Goal: Task Accomplishment & Management: Complete application form

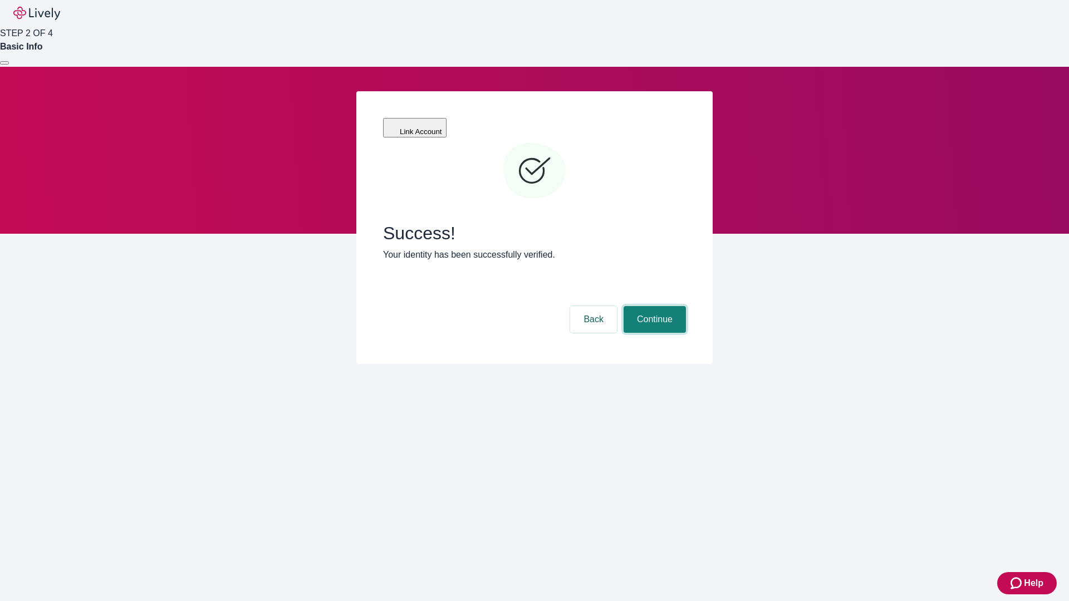
click at [653, 306] on button "Continue" at bounding box center [655, 319] width 62 height 27
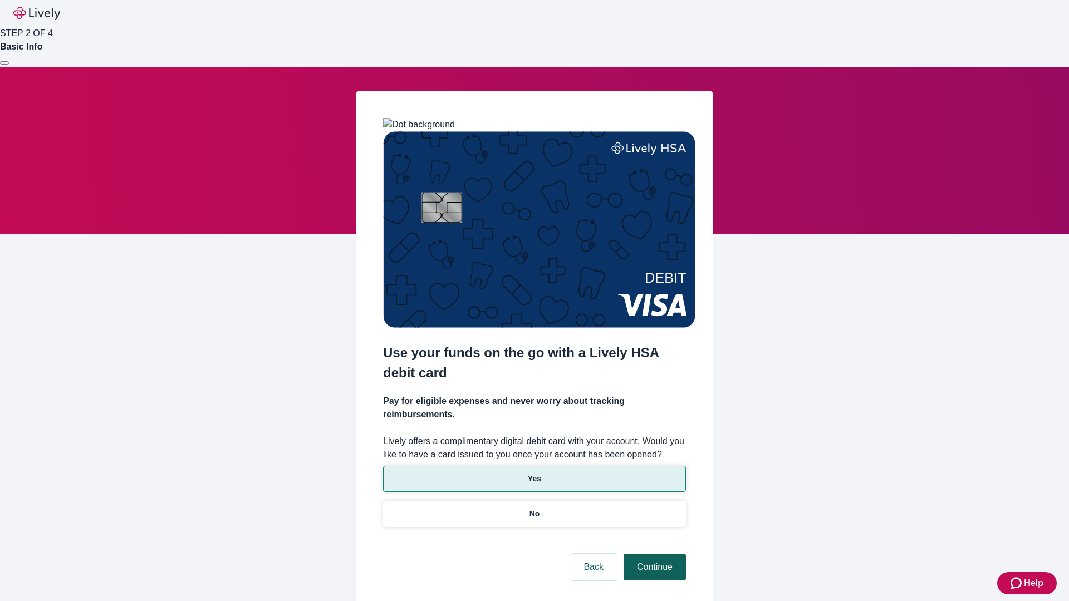
click at [534, 473] on p "Yes" at bounding box center [534, 479] width 13 height 12
click at [653, 554] on button "Continue" at bounding box center [655, 567] width 62 height 27
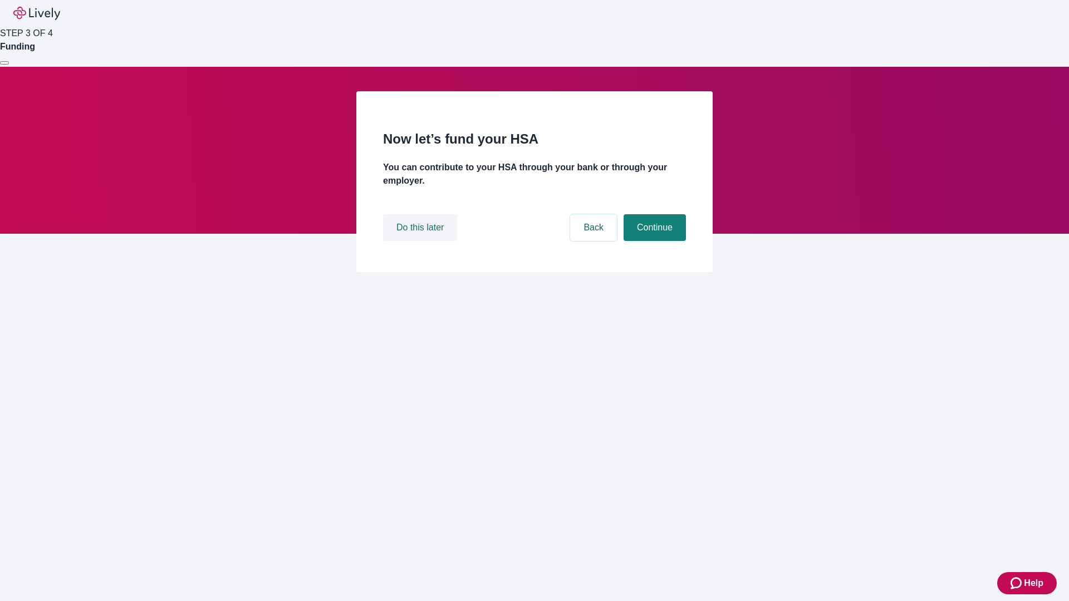
click at [422, 241] on button "Do this later" at bounding box center [420, 227] width 74 height 27
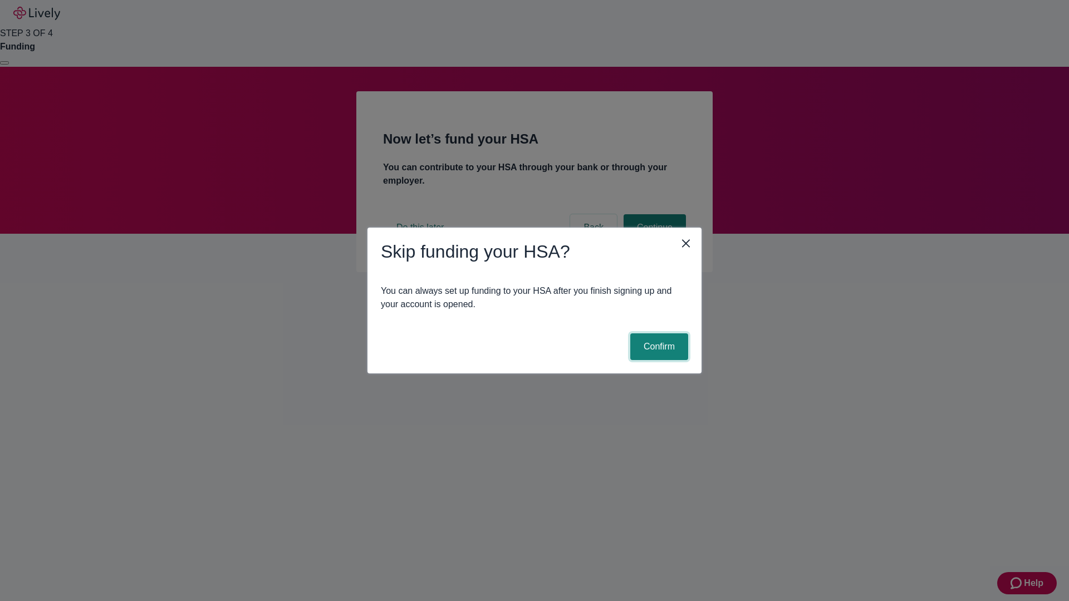
click at [658, 347] on button "Confirm" at bounding box center [659, 347] width 58 height 27
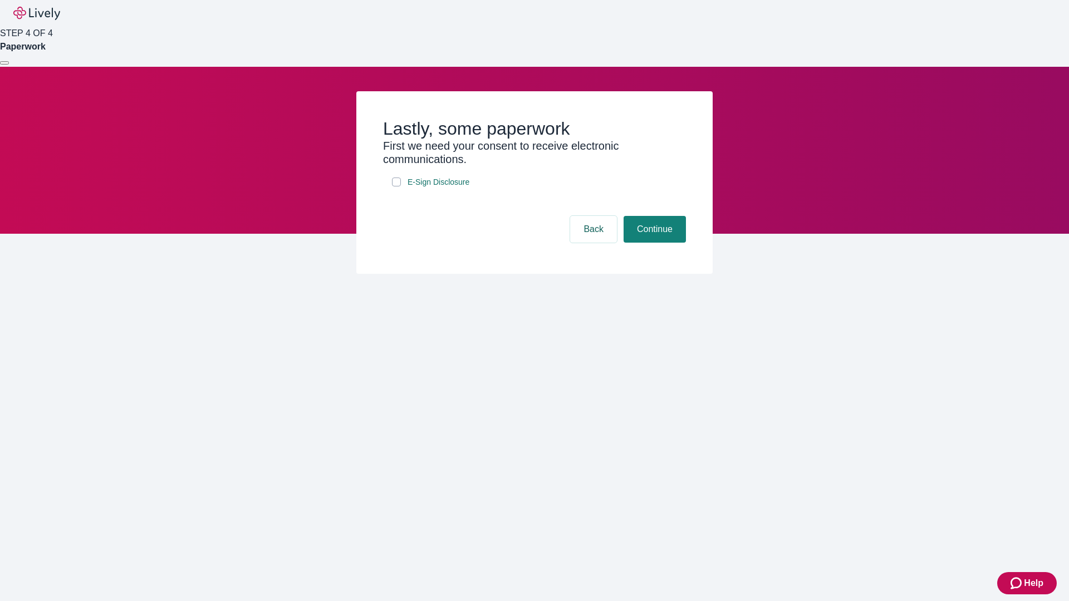
click at [396, 187] on input "E-Sign Disclosure" at bounding box center [396, 182] width 9 height 9
checkbox input "true"
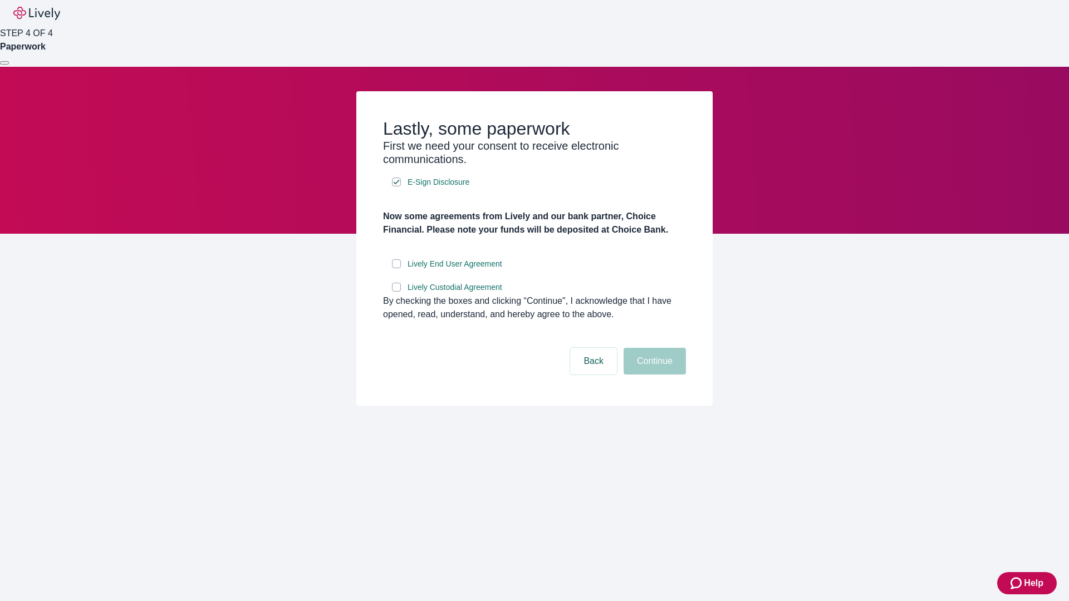
click at [396, 268] on input "Lively End User Agreement" at bounding box center [396, 264] width 9 height 9
checkbox input "true"
click at [396, 292] on input "Lively Custodial Agreement" at bounding box center [396, 287] width 9 height 9
checkbox input "true"
click at [653, 375] on button "Continue" at bounding box center [655, 361] width 62 height 27
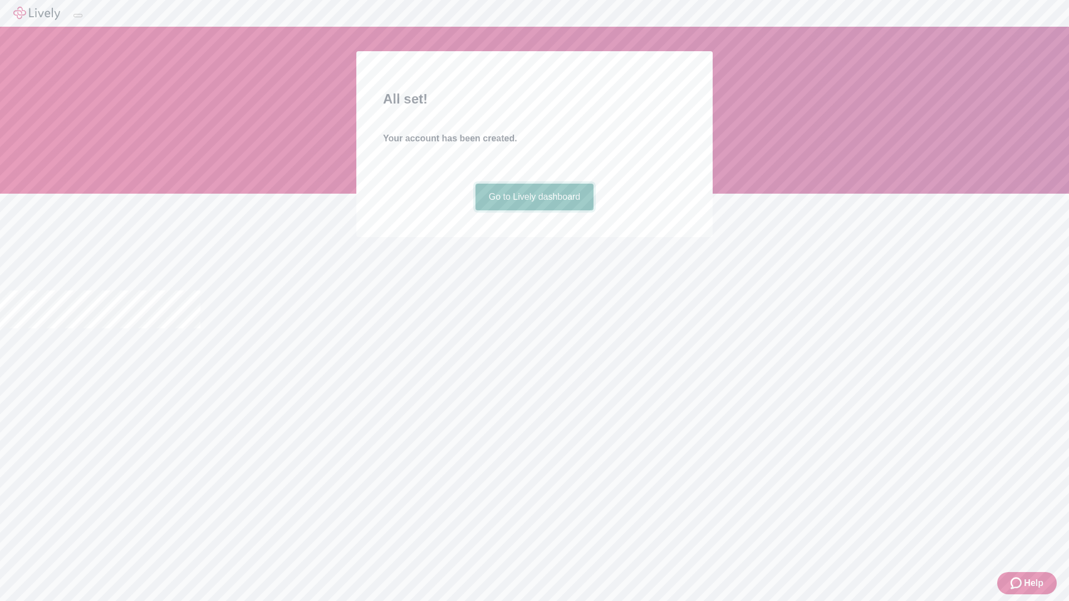
click at [534, 211] on link "Go to Lively dashboard" at bounding box center [535, 197] width 119 height 27
